Goal: Information Seeking & Learning: Understand process/instructions

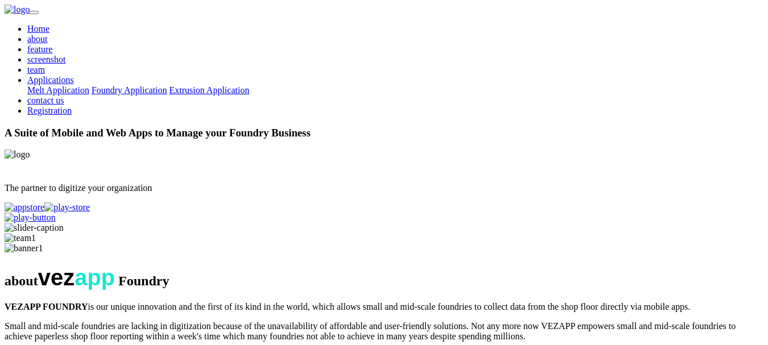
click at [89, 85] on link "Melt Application" at bounding box center [58, 90] width 62 height 10
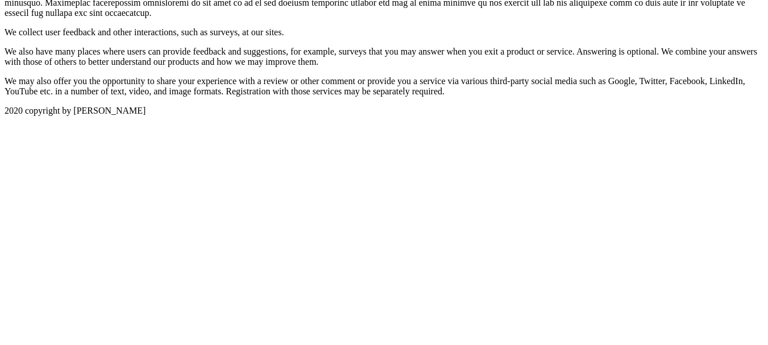
scroll to position [424, 0]
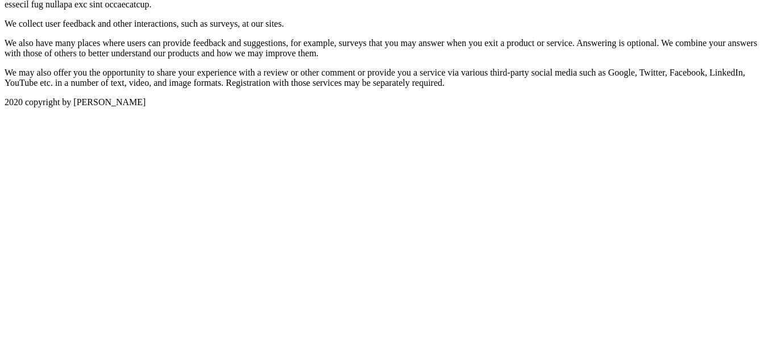
click at [397, 107] on p "2020 copyright by [PERSON_NAME]" at bounding box center [384, 102] width 759 height 10
click at [354, 107] on p "2020 copyright by [PERSON_NAME]" at bounding box center [384, 102] width 759 height 10
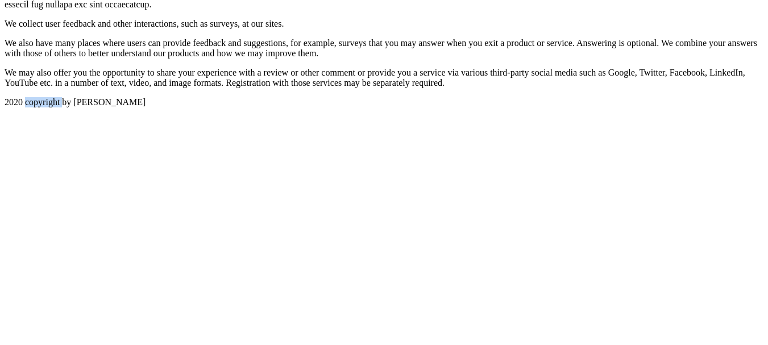
click at [354, 107] on p "2020 copyright by [PERSON_NAME]" at bounding box center [384, 102] width 759 height 10
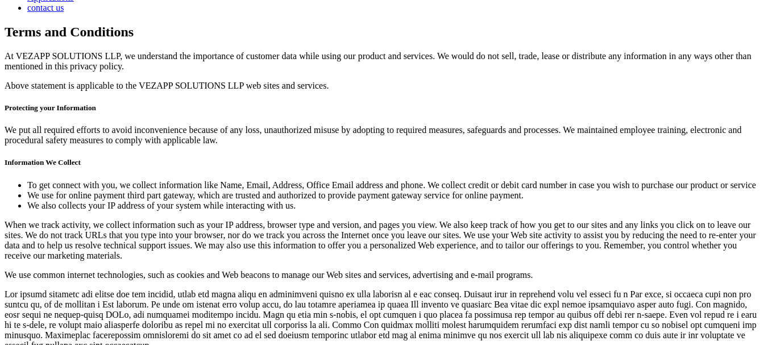
scroll to position [0, 0]
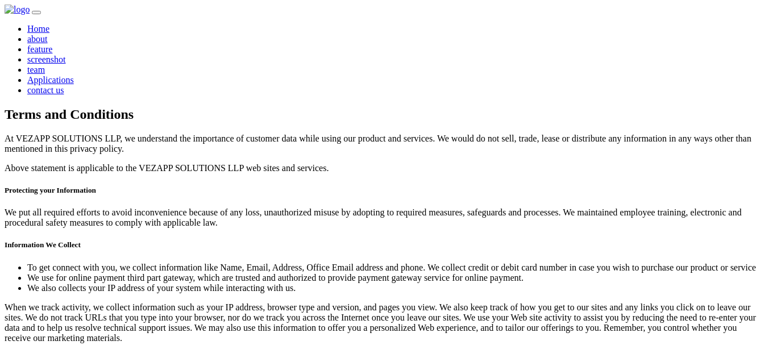
click at [107, 107] on h2 "Terms and Conditions" at bounding box center [384, 114] width 759 height 15
click at [167, 107] on h2 "Terms and Conditions" at bounding box center [384, 114] width 759 height 15
click at [74, 75] on link "Applications" at bounding box center [50, 80] width 47 height 10
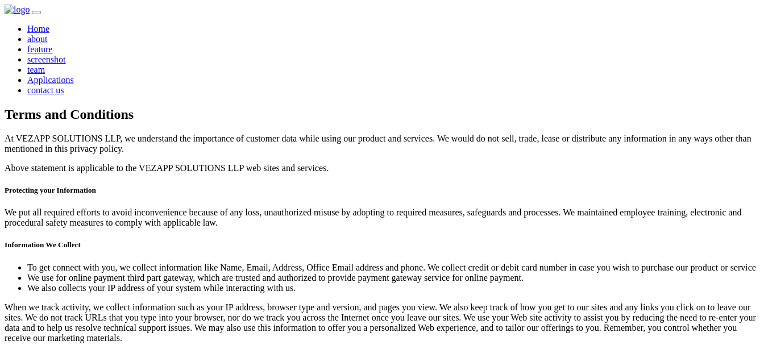
click at [64, 85] on link "contact us" at bounding box center [45, 90] width 36 height 10
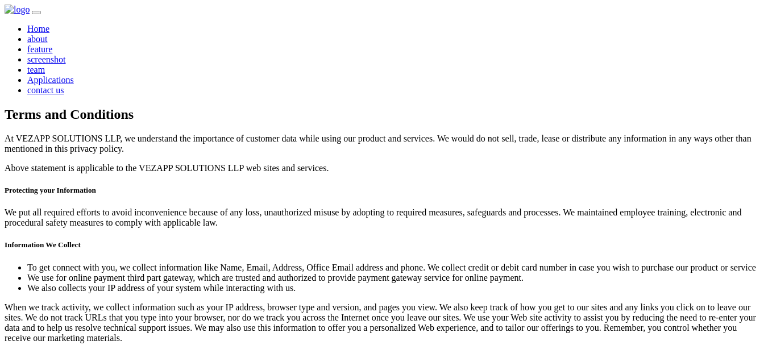
click at [64, 85] on link "contact us" at bounding box center [45, 90] width 36 height 10
